Goal: Check status

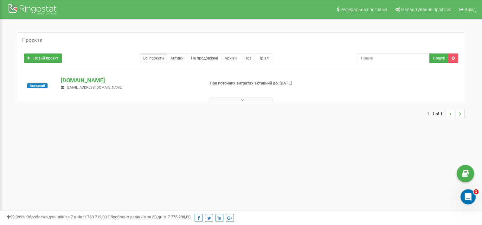
click at [242, 98] on icon at bounding box center [242, 100] width 3 height 4
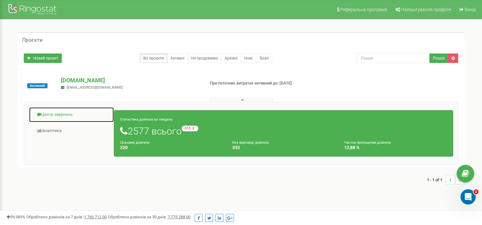
click at [70, 116] on link "Центр звернень" at bounding box center [71, 115] width 85 height 16
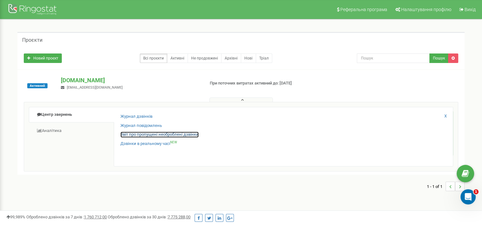
click at [185, 133] on link "Звіт про пропущені необроблені дзвінки" at bounding box center [159, 135] width 78 height 6
click at [169, 132] on link "Звіт про пропущені необроблені дзвінки" at bounding box center [159, 135] width 78 height 6
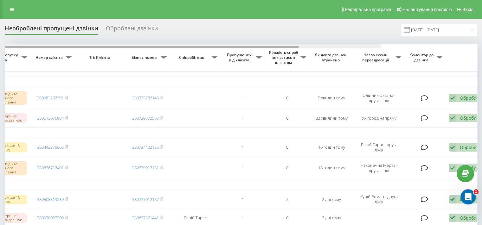
scroll to position [0, 161]
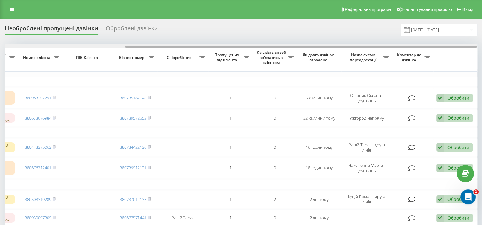
drag, startPoint x: 347, startPoint y: 47, endPoint x: 468, endPoint y: 43, distance: 120.8
click at [470, 45] on div at bounding box center [241, 46] width 472 height 5
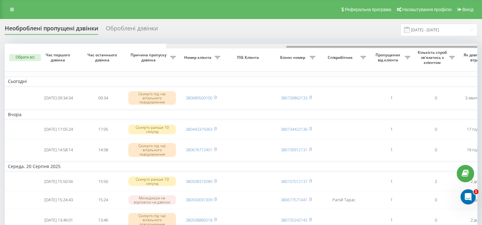
scroll to position [0, 161]
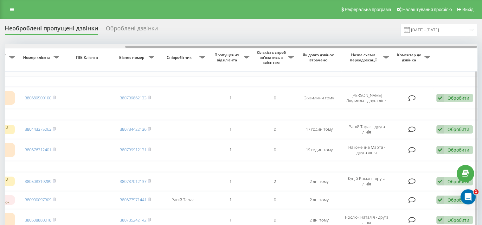
drag, startPoint x: 277, startPoint y: 45, endPoint x: 370, endPoint y: 43, distance: 93.2
click at [370, 44] on div at bounding box center [241, 46] width 472 height 5
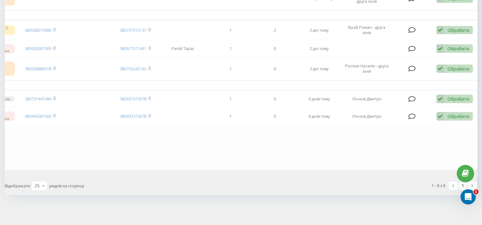
scroll to position [27, 0]
